Goal: Transaction & Acquisition: Obtain resource

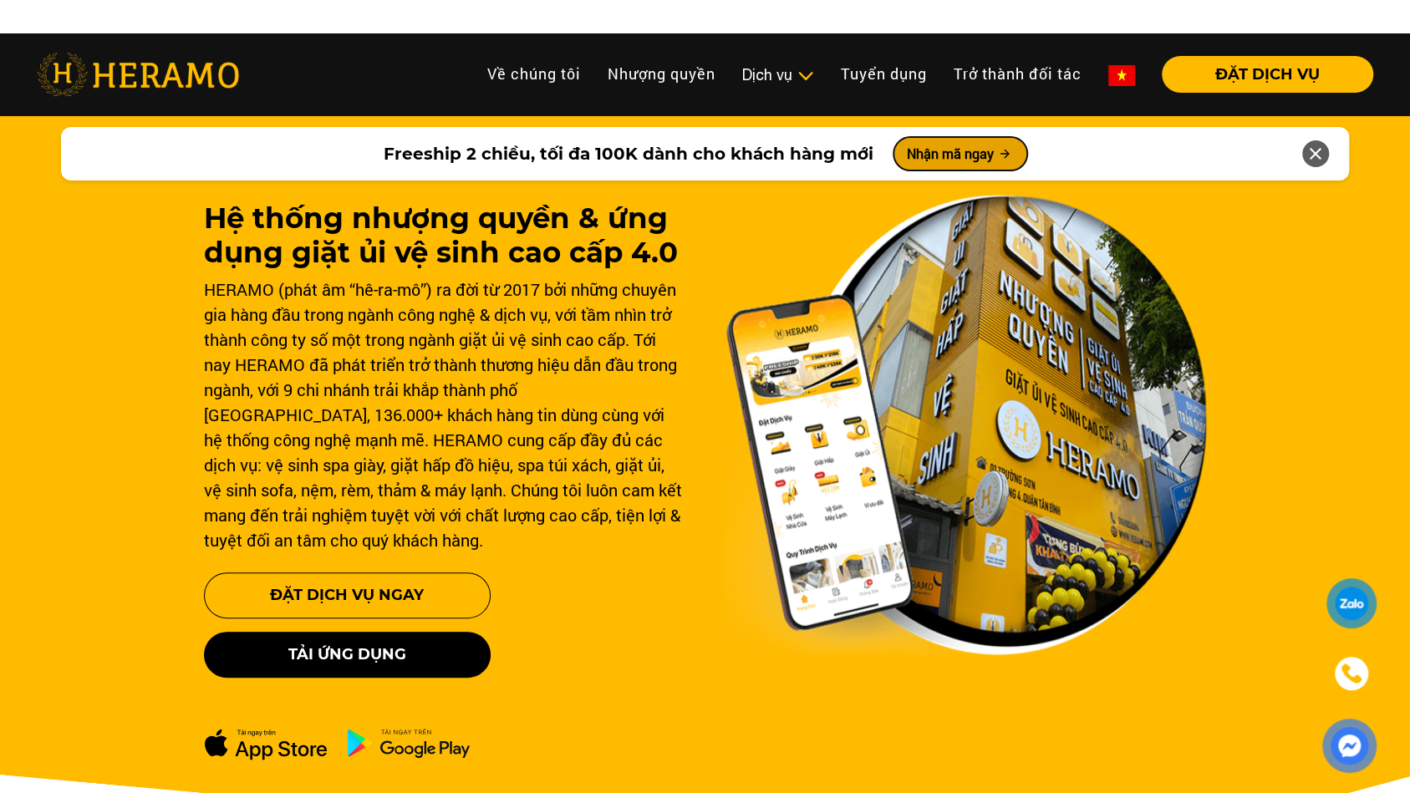
click at [954, 146] on button "Nhận mã ngay" at bounding box center [960, 153] width 134 height 33
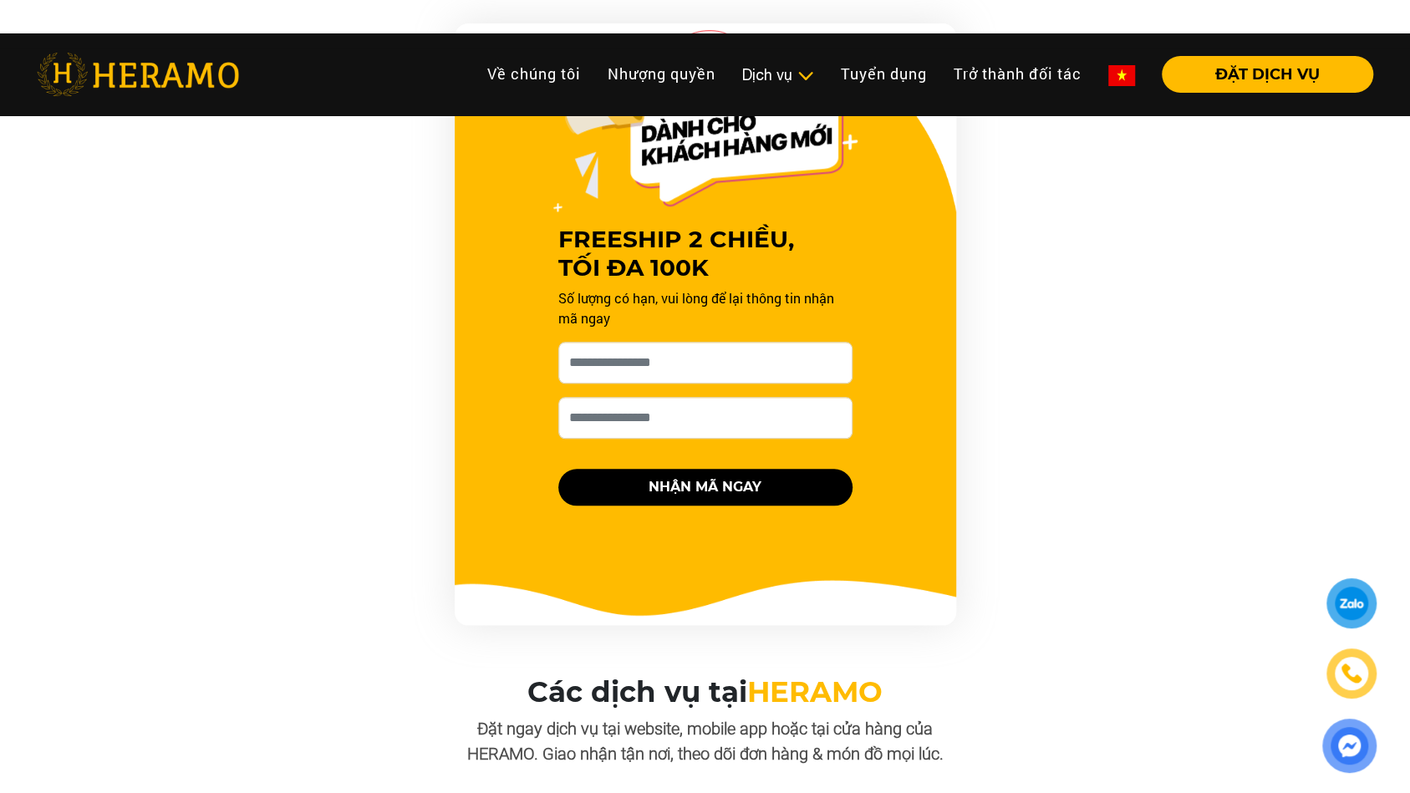
scroll to position [944, 0]
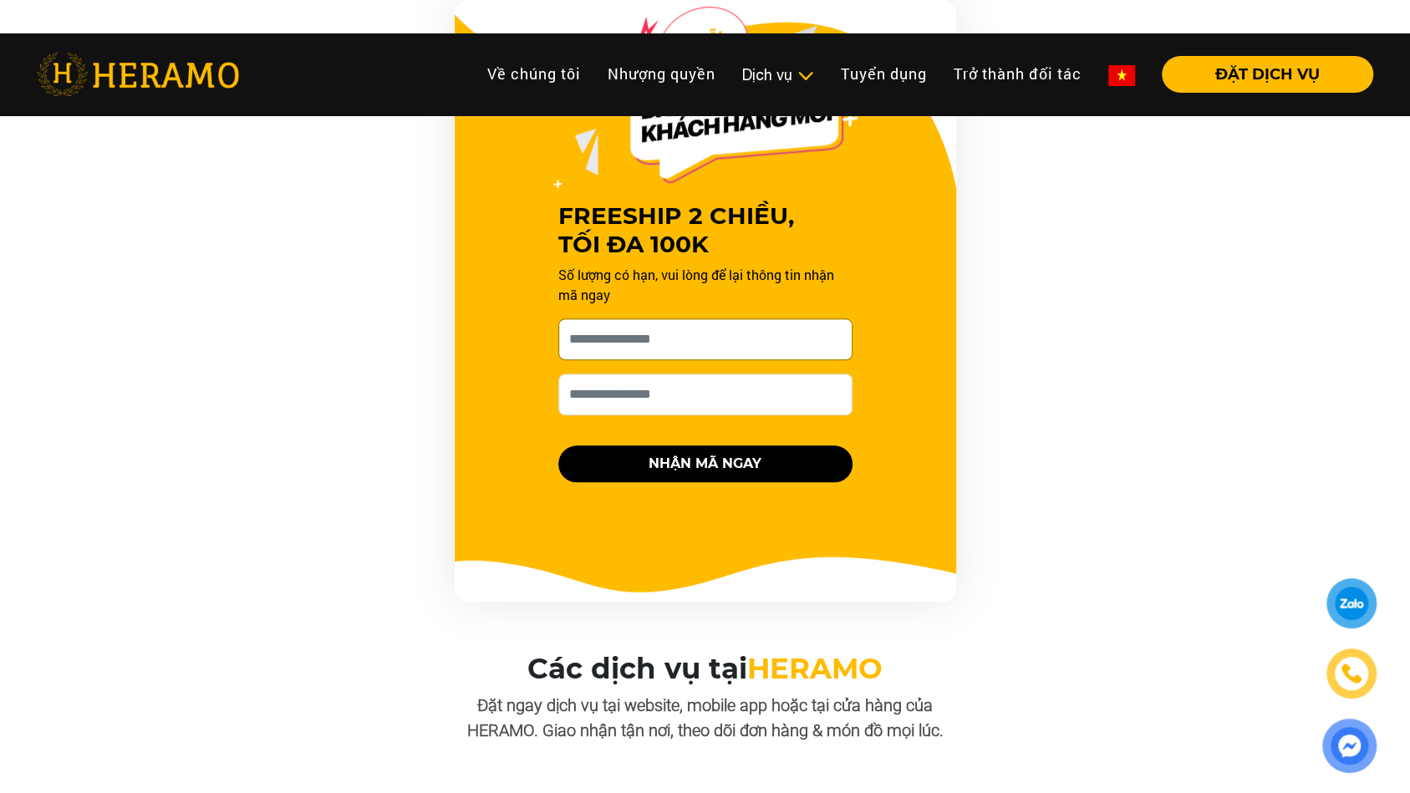
click at [766, 348] on input "[PERSON_NAME] xin tên của bạn nhé *" at bounding box center [705, 339] width 294 height 42
type input "**********"
click at [684, 403] on input "Số điện thoại HERAMO có thể liên hệ là *" at bounding box center [705, 395] width 294 height 42
type input "**********"
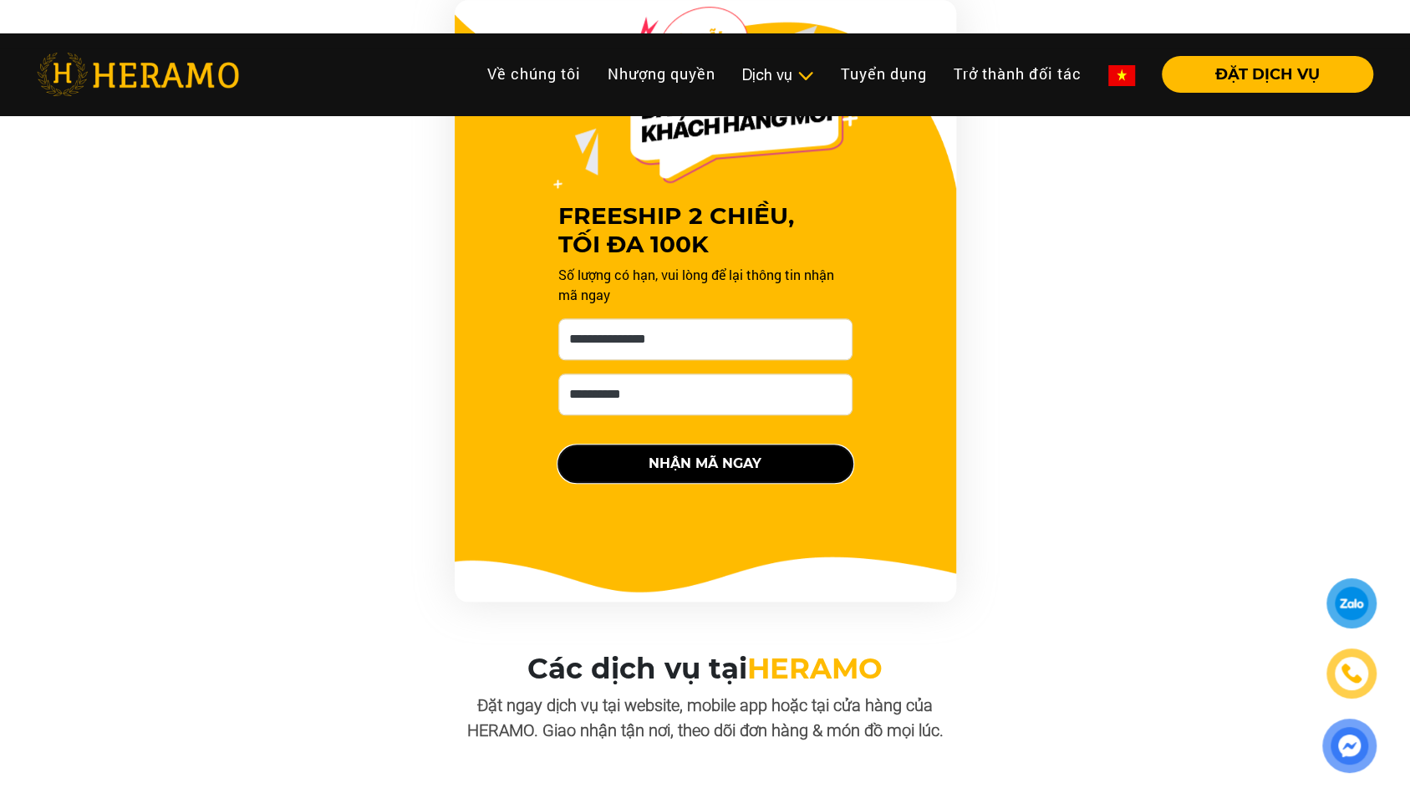
click at [690, 463] on button "NHẬN MÃ NGAY" at bounding box center [705, 463] width 294 height 37
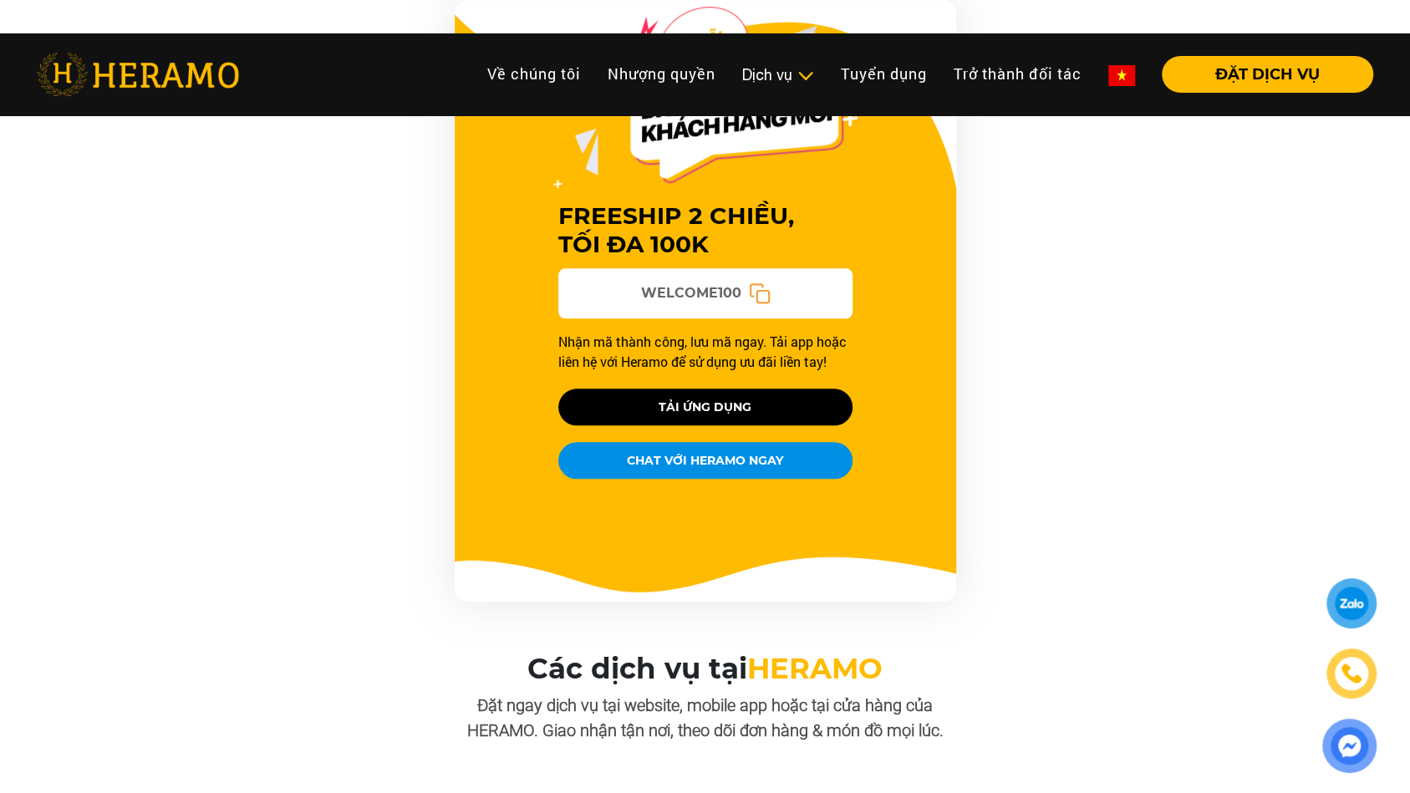
click at [760, 284] on icon at bounding box center [756, 290] width 12 height 12
click at [761, 291] on rect at bounding box center [762, 297] width 12 height 12
drag, startPoint x: 621, startPoint y: 290, endPoint x: 740, endPoint y: 290, distance: 119.5
click at [740, 290] on div "WELCOME100" at bounding box center [705, 293] width 294 height 50
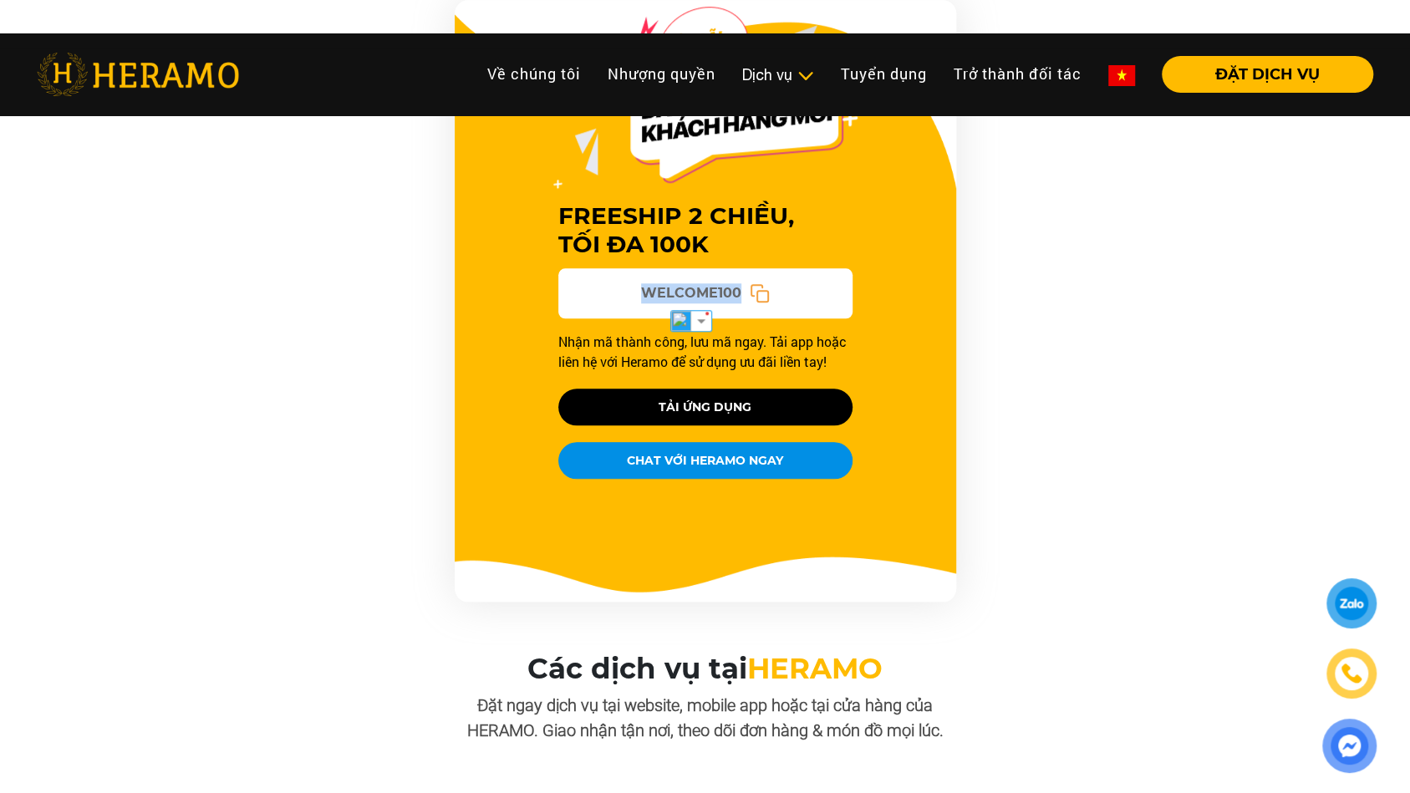
copy span "WELCOME100"
